Goal: Information Seeking & Learning: Learn about a topic

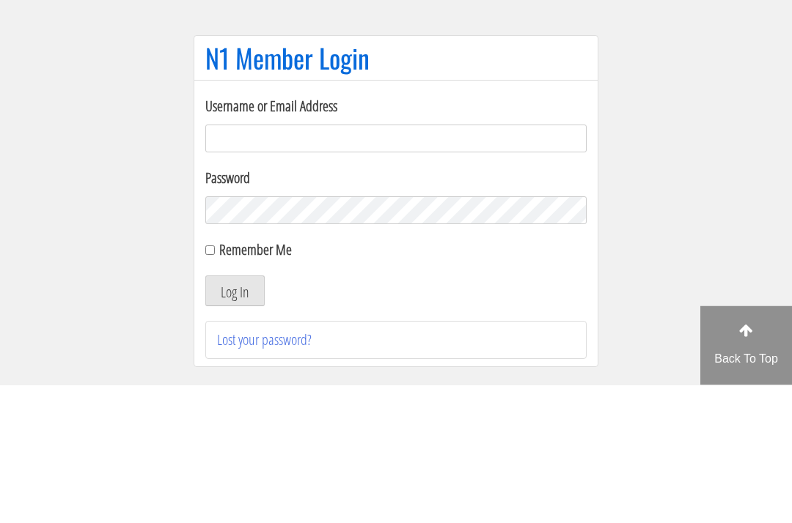
type input "[EMAIL_ADDRESS][DOMAIN_NAME]"
click at [235, 414] on button "Log In" at bounding box center [234, 429] width 59 height 31
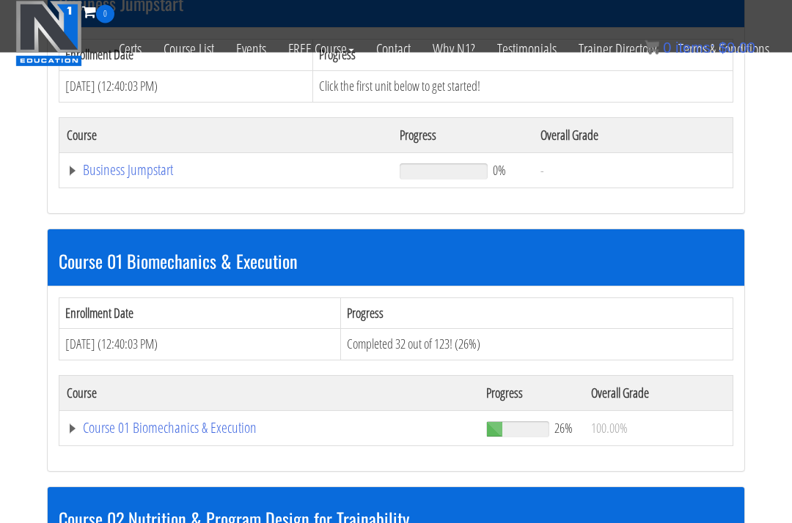
scroll to position [561, 0]
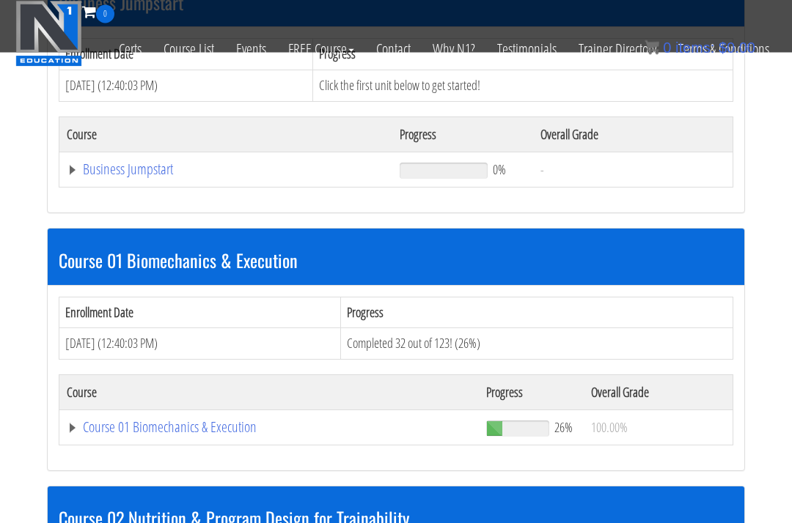
click at [141, 421] on link "Course 01 Biomechanics & Execution" at bounding box center [269, 428] width 405 height 15
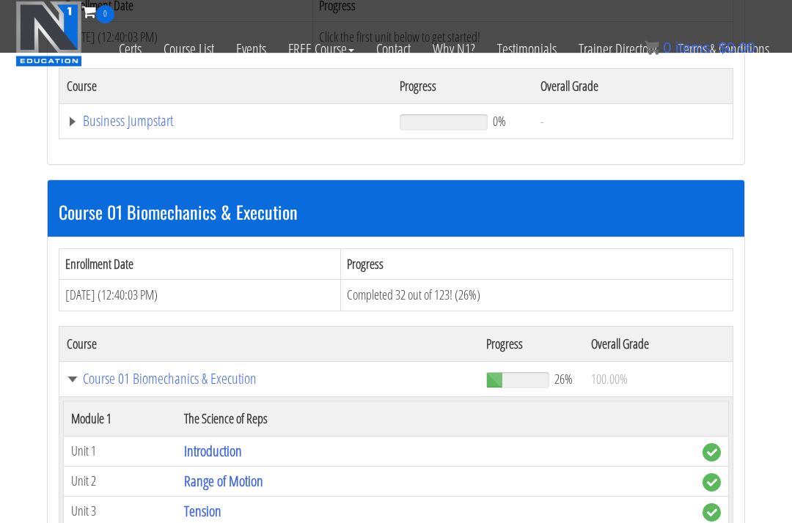
scroll to position [606, 0]
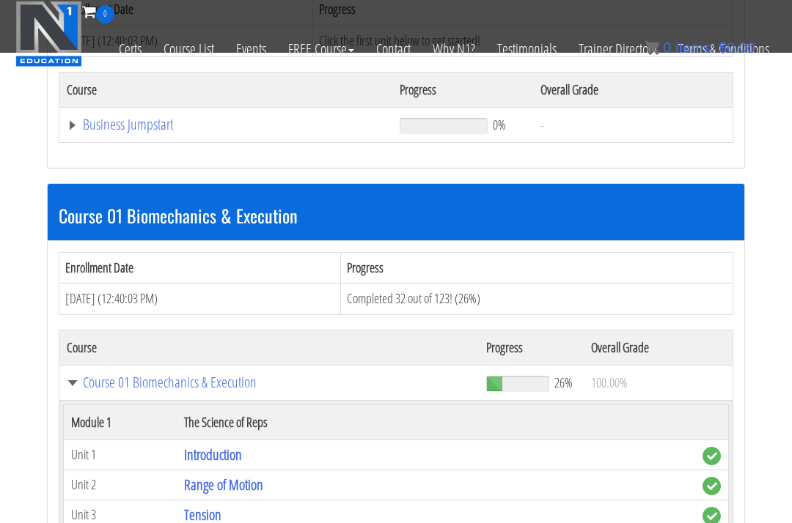
click at [185, 475] on link "Range of Motion" at bounding box center [223, 485] width 79 height 20
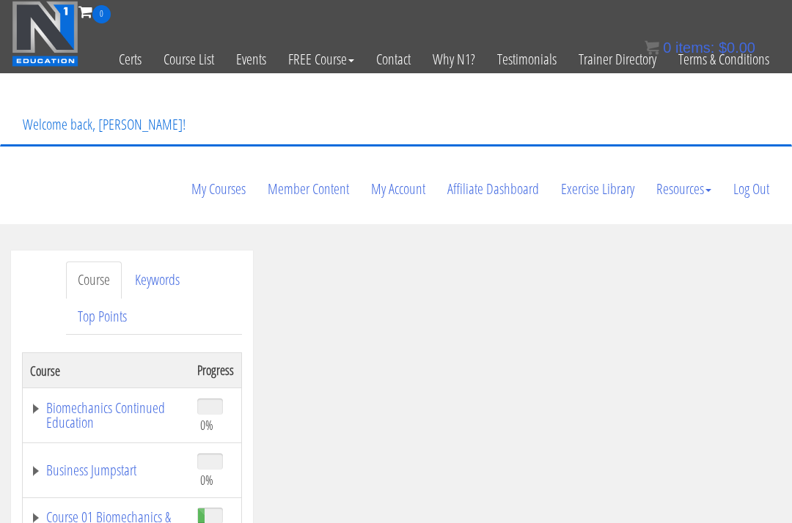
click at [167, 262] on ul "Course Keywords Top Points" at bounding box center [154, 298] width 176 height 73
click at [163, 262] on link "Keywords" at bounding box center [157, 280] width 68 height 37
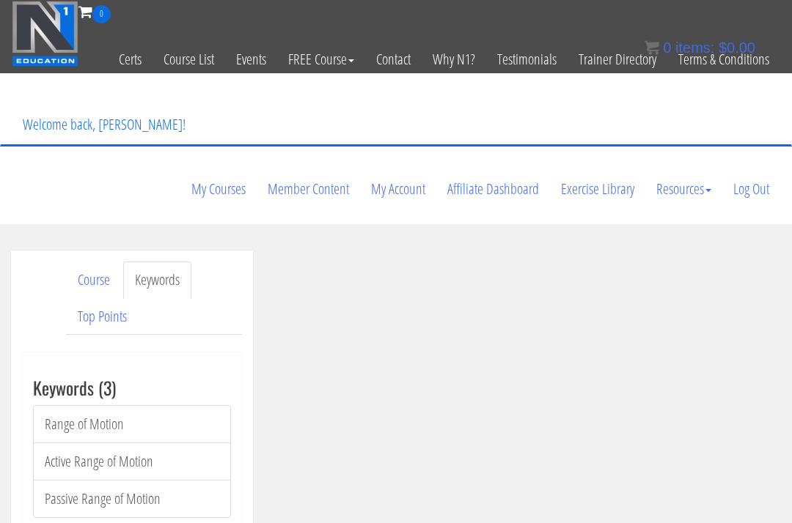
click at [105, 298] on link "Top Points" at bounding box center [102, 316] width 73 height 37
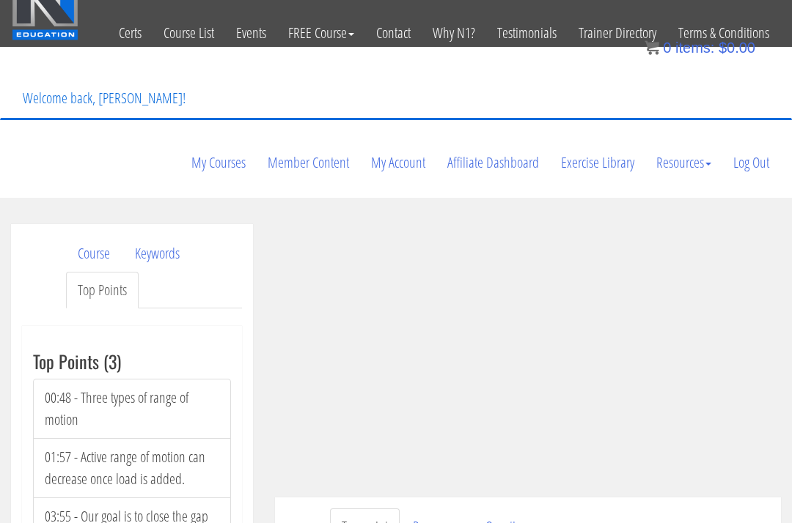
scroll to position [33, 0]
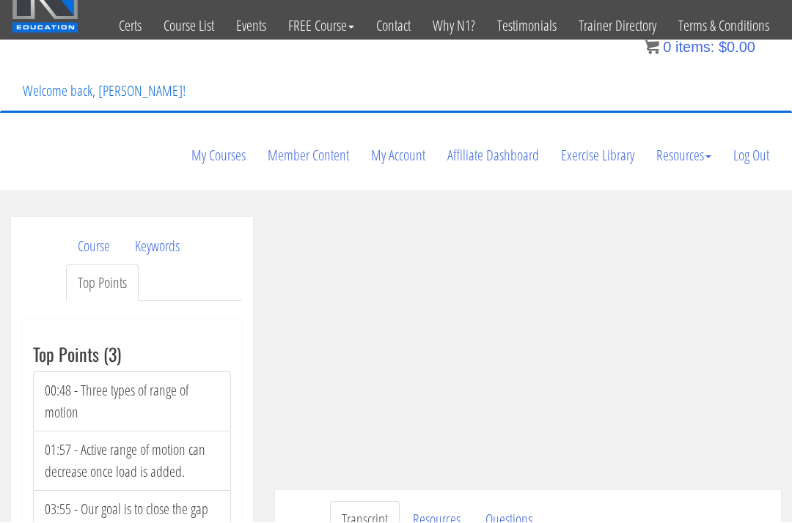
click at [99, 229] on link "Course" at bounding box center [94, 247] width 56 height 37
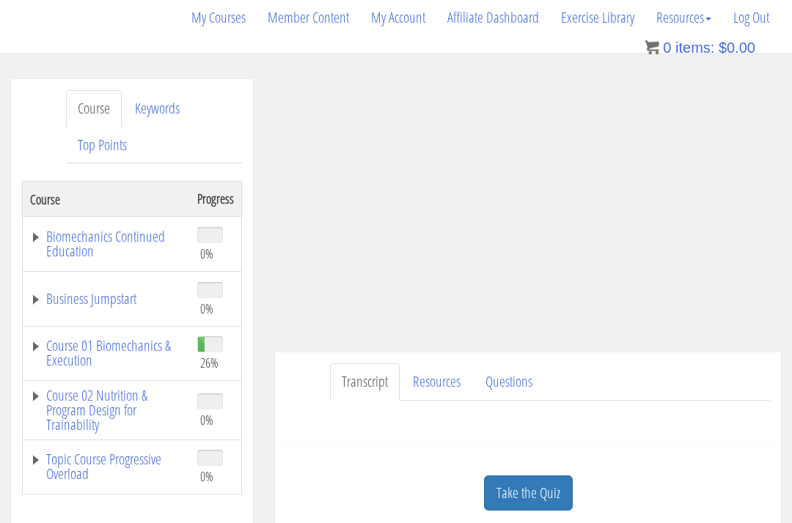
click at [147, 339] on link "Course 01 Biomechanics & Execution" at bounding box center [106, 353] width 152 height 29
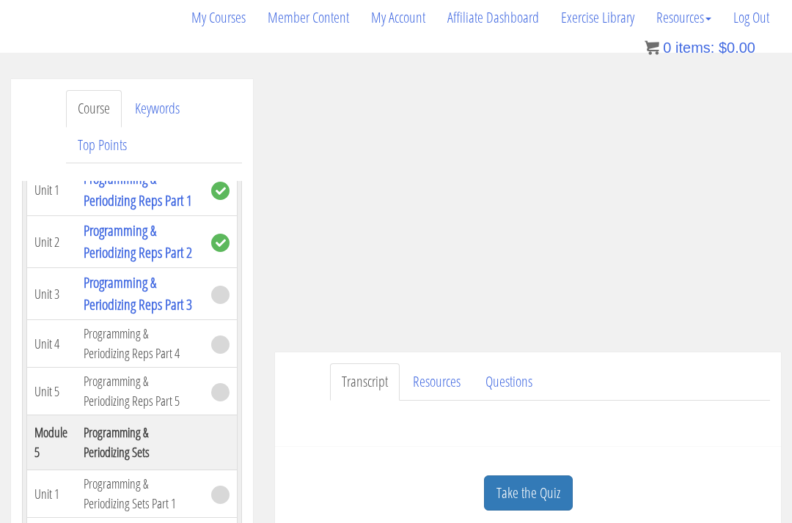
scroll to position [1604, 0]
click at [133, 286] on link "Programming & Periodizing Reps Part 3" at bounding box center [138, 294] width 109 height 42
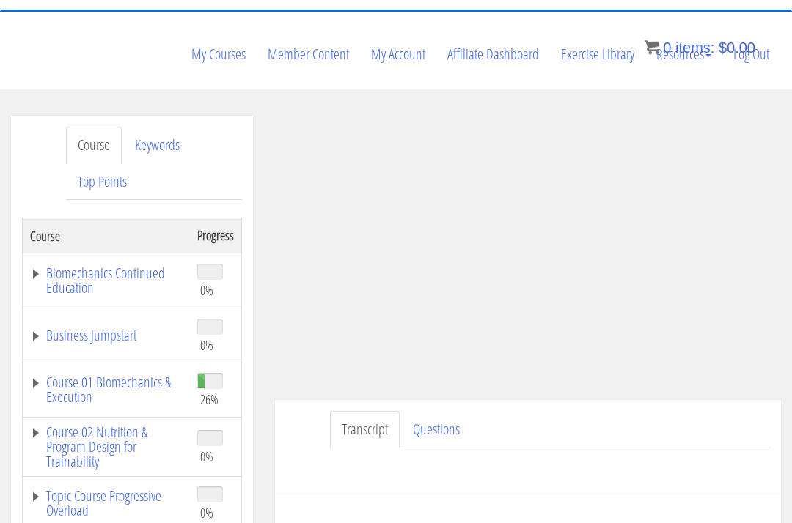
scroll to position [136, 0]
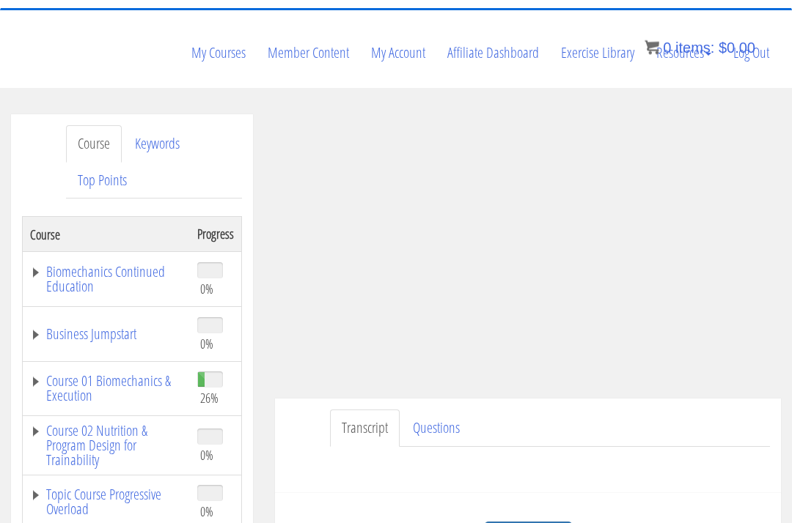
click at [441, 411] on link "Questions" at bounding box center [436, 429] width 70 height 37
click at [367, 410] on link "Transcript" at bounding box center [365, 428] width 70 height 37
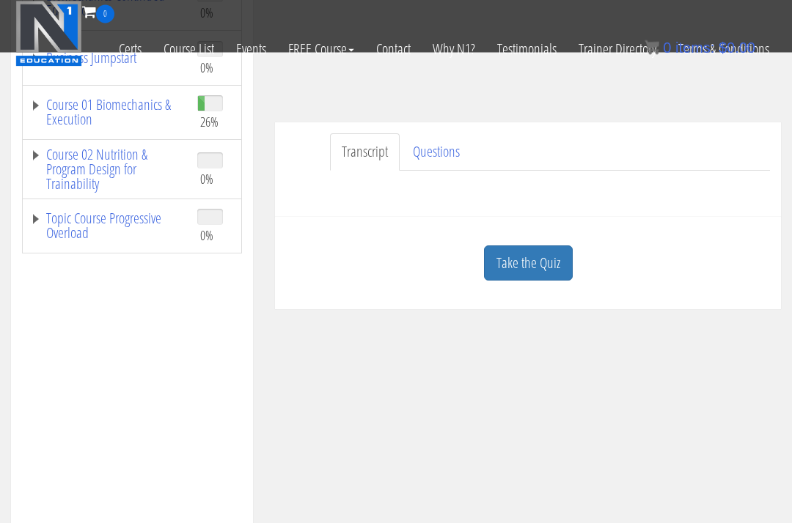
scroll to position [318, 0]
click at [545, 246] on link "Take the Quiz" at bounding box center [528, 264] width 89 height 36
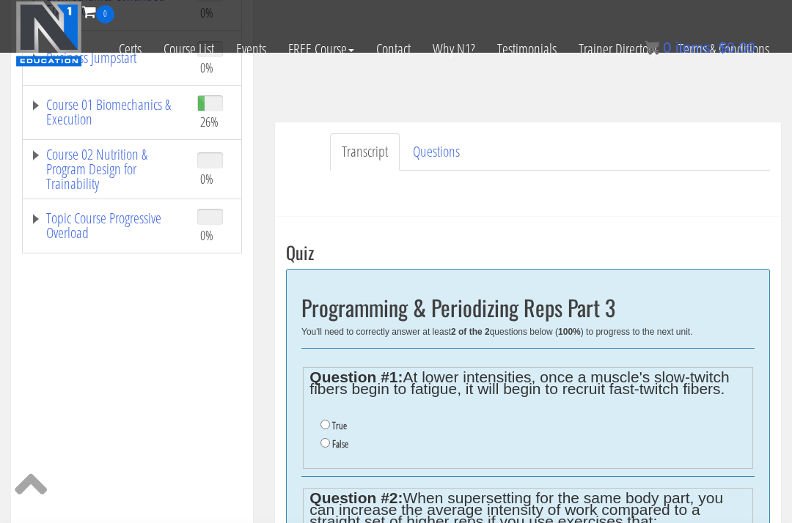
click at [348, 417] on li "True" at bounding box center [532, 426] width 425 height 18
click at [344, 420] on label "True" at bounding box center [339, 426] width 15 height 12
click at [330, 420] on input "True" at bounding box center [325, 425] width 10 height 10
radio input "true"
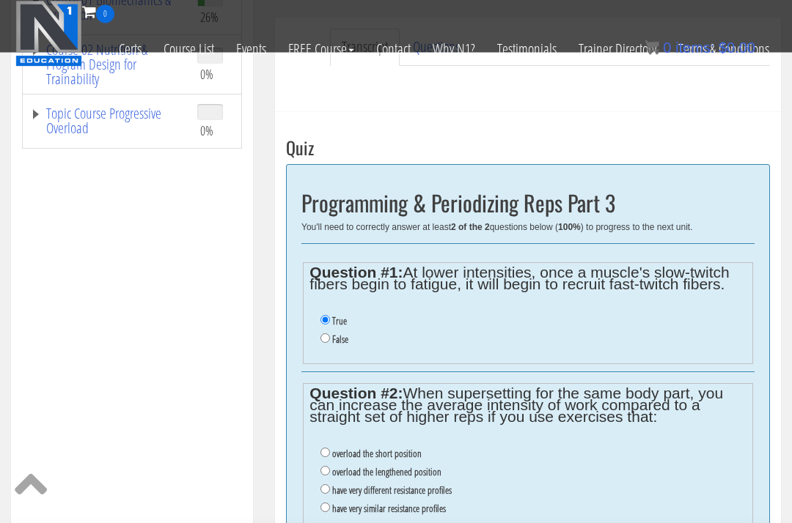
scroll to position [423, 0]
click at [445, 485] on label "have very different resistance profiles" at bounding box center [392, 491] width 120 height 12
click at [330, 485] on input "have very different resistance profiles" at bounding box center [325, 490] width 10 height 10
radio input "true"
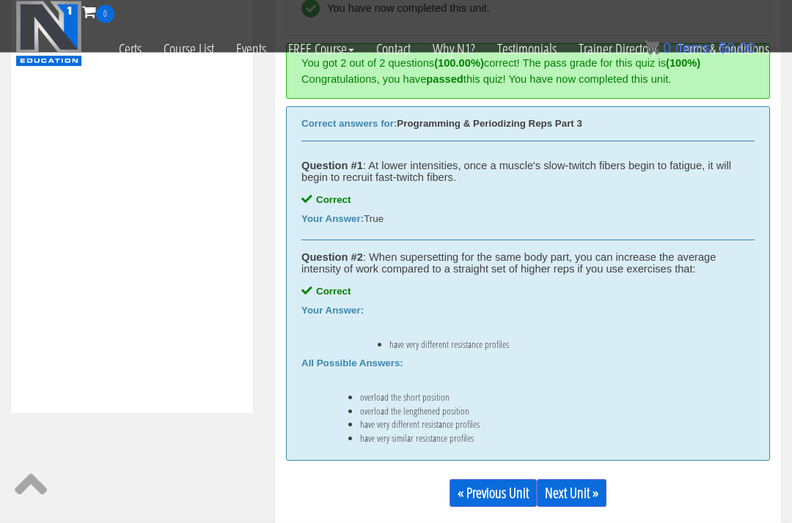
scroll to position [630, 0]
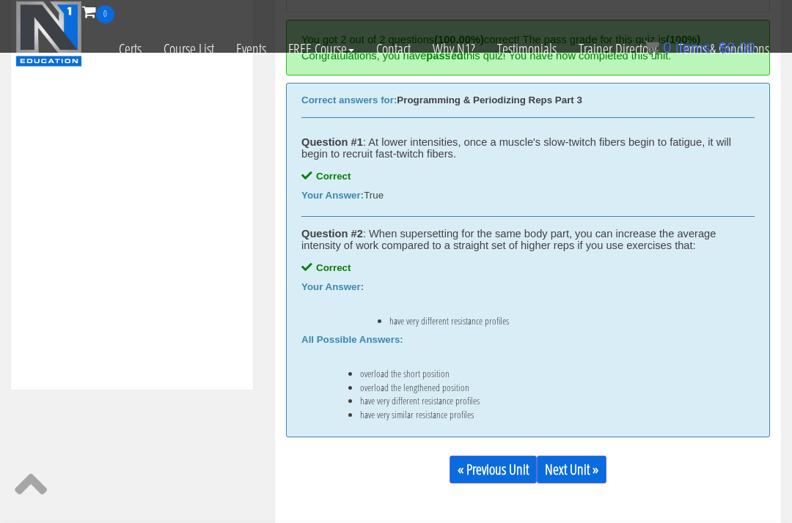
click at [573, 456] on link "Next Unit »" at bounding box center [572, 470] width 70 height 28
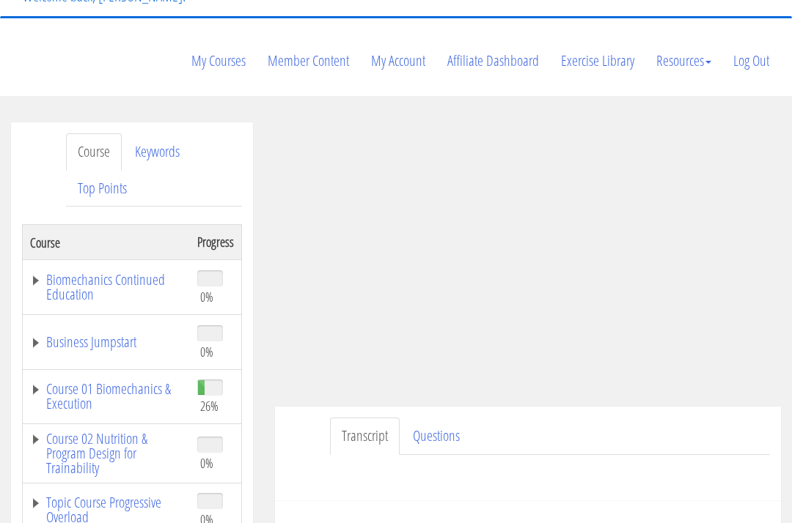
scroll to position [128, 0]
click at [88, 432] on link "Course 02 Nutrition & Program Design for Trainability" at bounding box center [106, 454] width 152 height 44
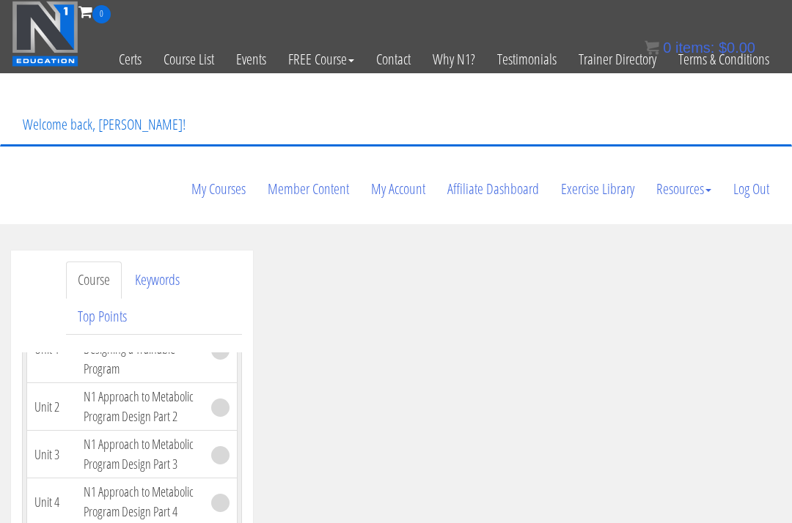
scroll to position [2219, 0]
